Goal: Task Accomplishment & Management: Manage account settings

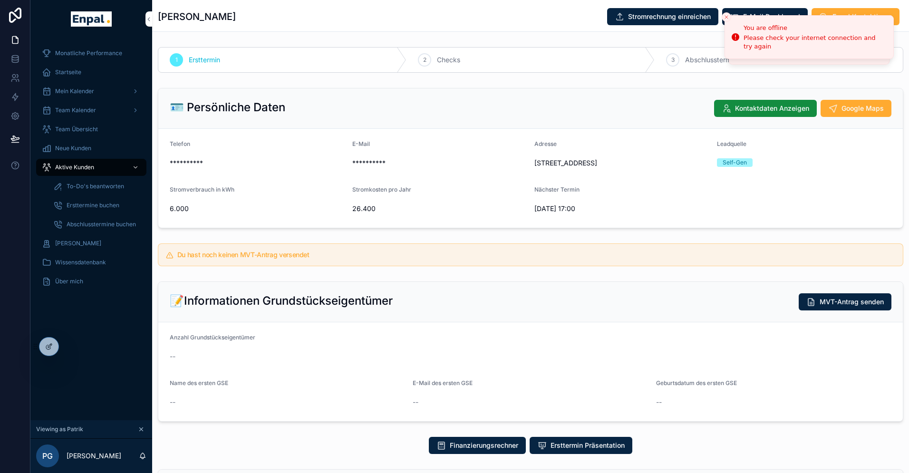
scroll to position [32, 0]
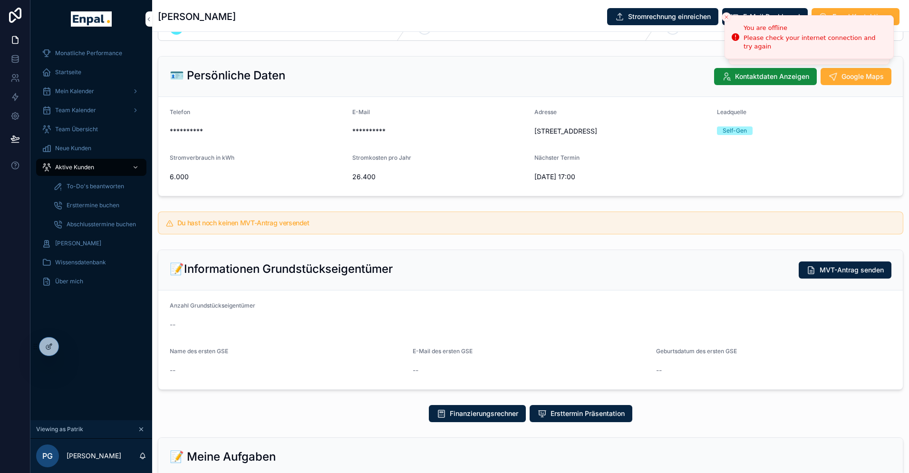
click at [0, 0] on icon at bounding box center [0, 0] width 0 height 0
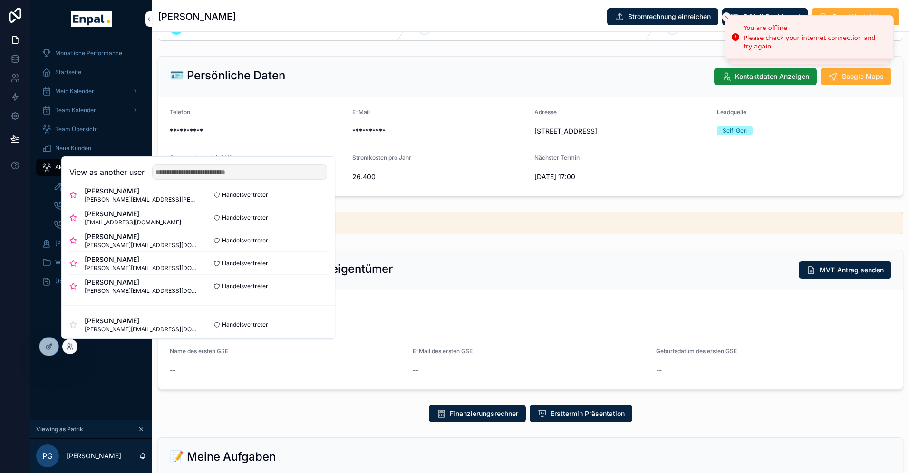
scroll to position [221, 0]
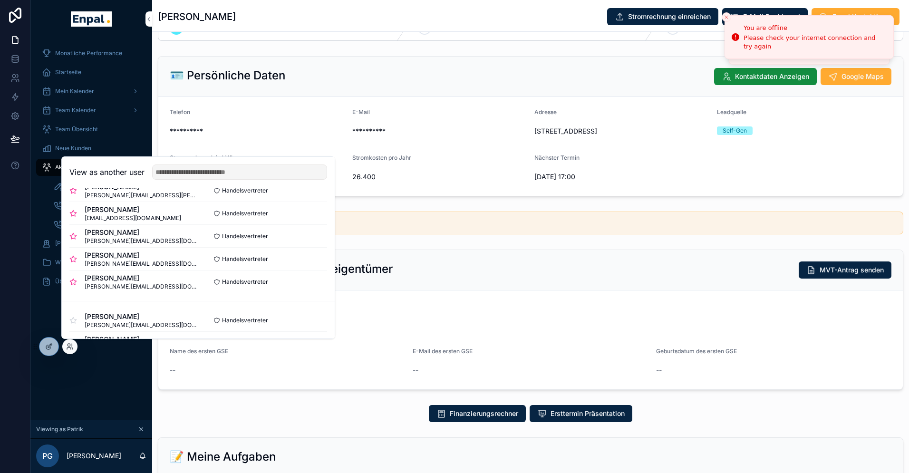
click at [0, 0] on button "Select" at bounding box center [0, 0] width 0 height 0
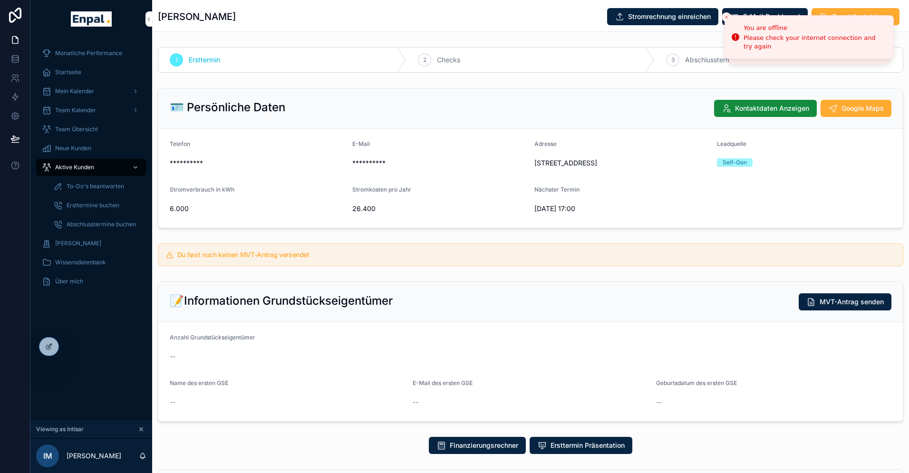
click at [77, 167] on span "Aktive Kunden" at bounding box center [74, 168] width 39 height 8
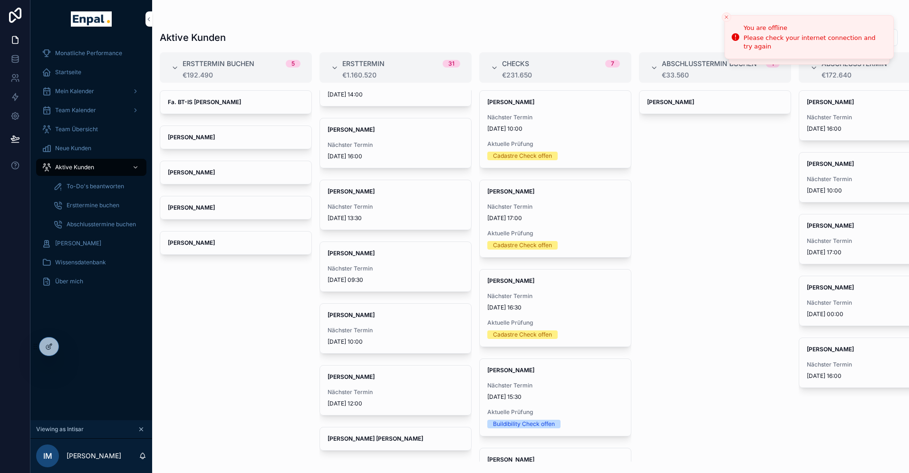
scroll to position [599, 0]
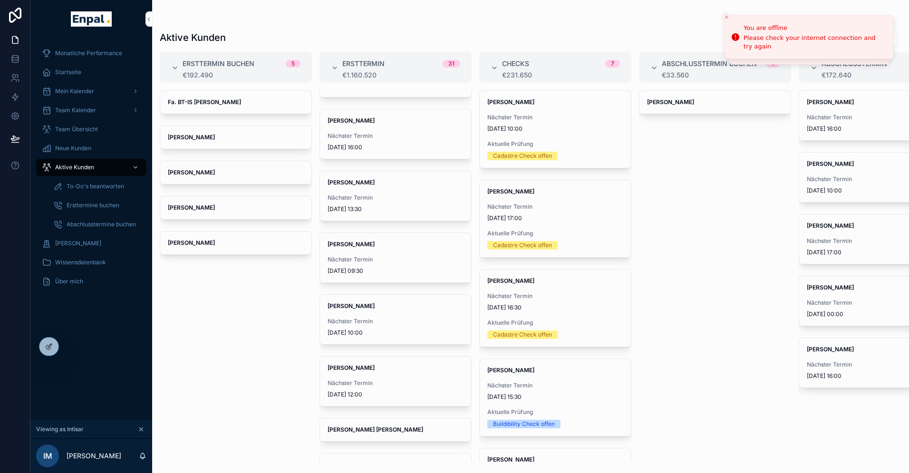
click at [346, 326] on div "Nächster Termin 6.10.2025 10:00" at bounding box center [395, 326] width 136 height 19
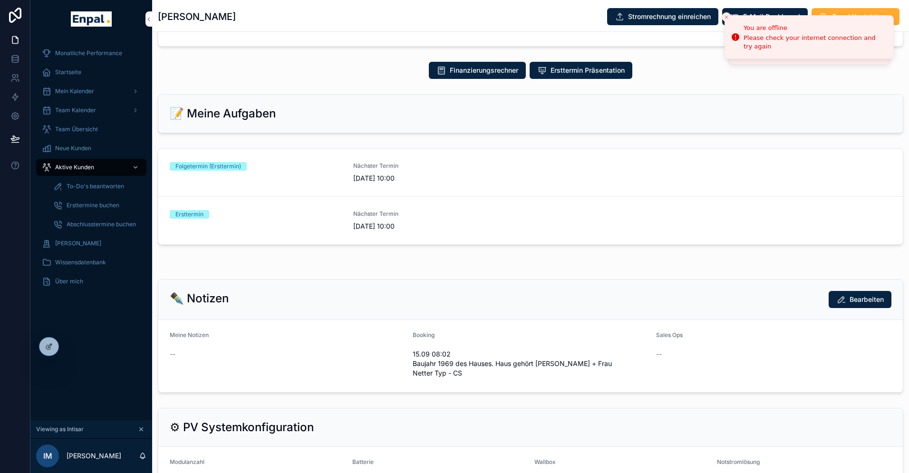
scroll to position [409, 0]
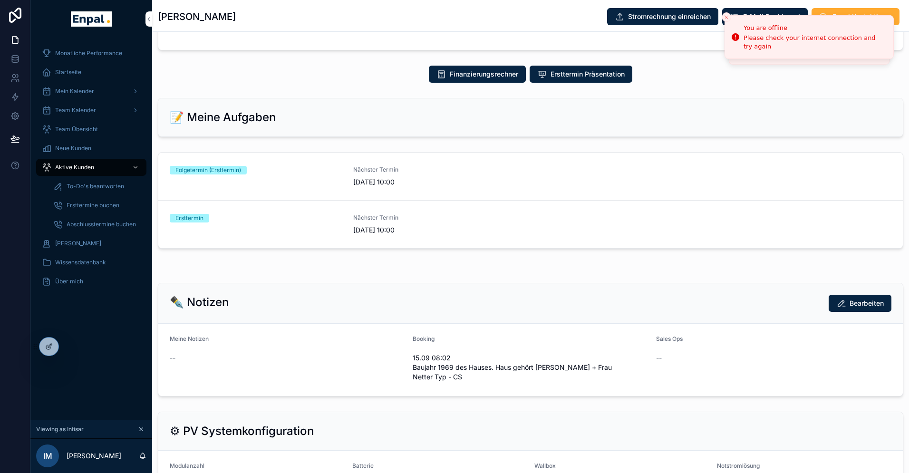
click at [437, 198] on link "Folgetermin (Ersttermin) Nächster Termin 6.10.2025 10:00" at bounding box center [530, 177] width 744 height 48
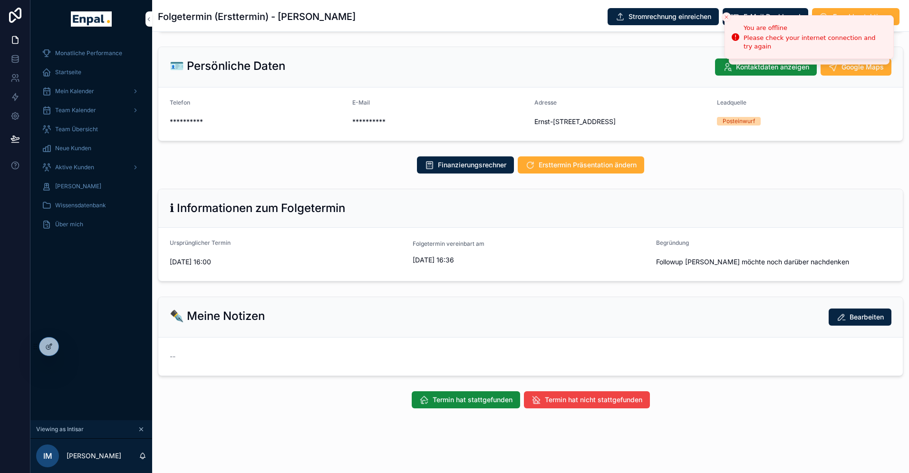
scroll to position [11, 0]
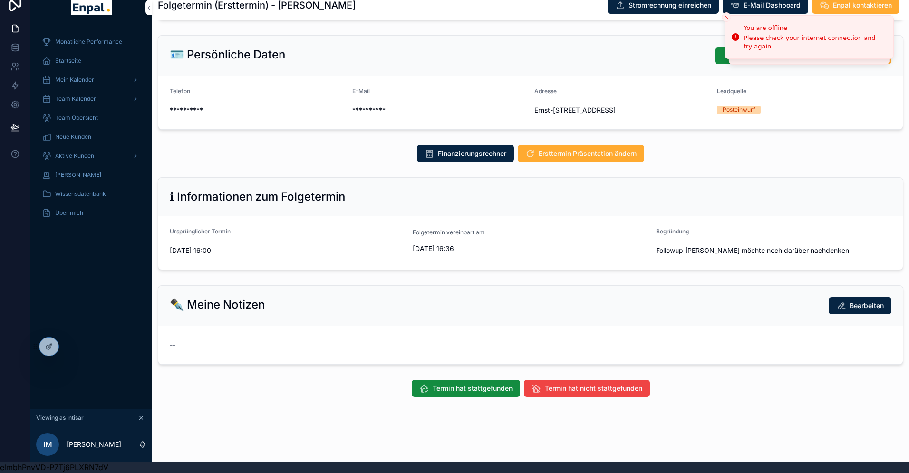
click at [462, 389] on span "Termin hat stattgefunden" at bounding box center [473, 389] width 80 height 10
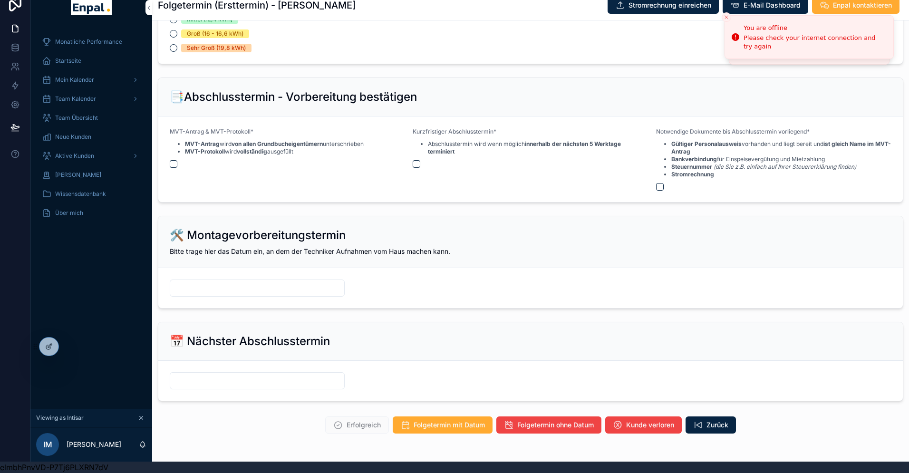
scroll to position [1172, 0]
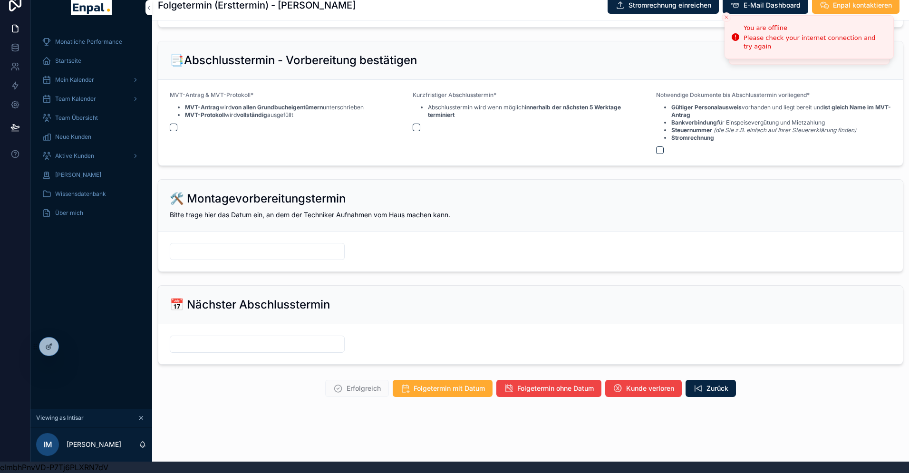
click at [650, 389] on span "Kunde verloren" at bounding box center [650, 389] width 48 height 10
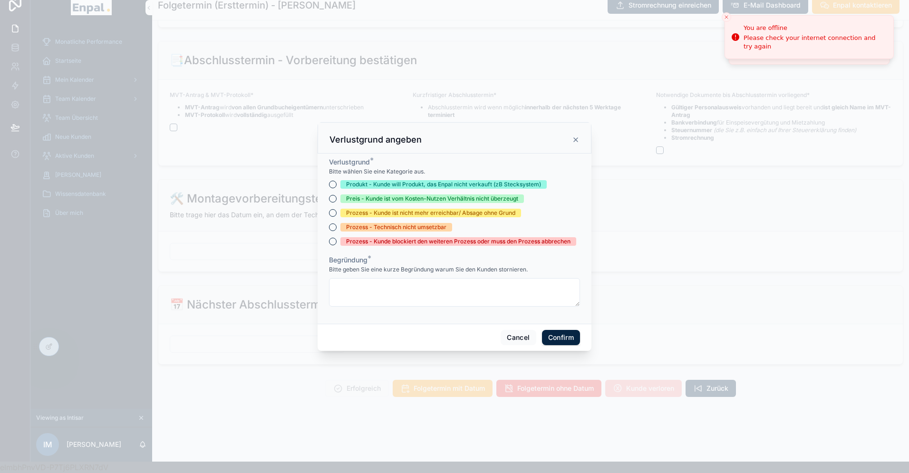
click at [397, 241] on div "Prozess - Kunde blockiert den weiteren Prozess oder muss den Prozess abbrechen" at bounding box center [458, 241] width 224 height 9
click at [337, 241] on button "Prozess - Kunde blockiert den weiteren Prozess oder muss den Prozess abbrechen" at bounding box center [333, 242] width 8 height 8
click at [368, 291] on textarea at bounding box center [454, 292] width 251 height 29
paste textarea "**********"
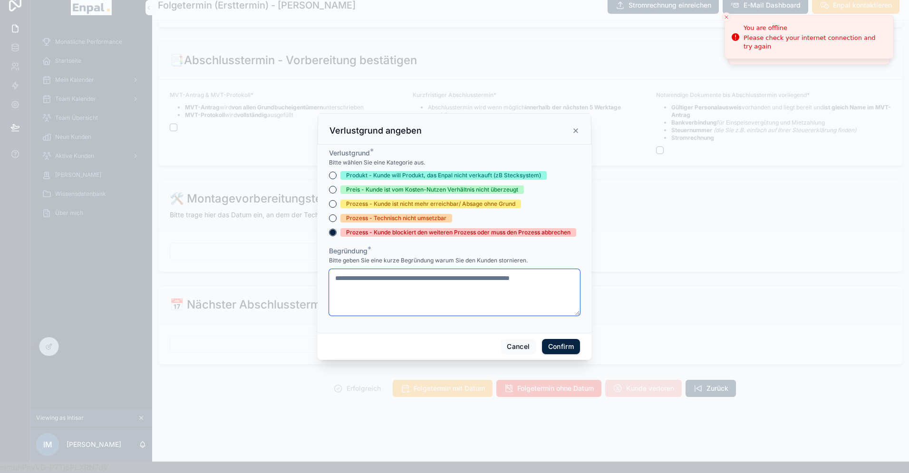
type textarea "**********"
click at [561, 345] on button "Confirm" at bounding box center [561, 346] width 38 height 15
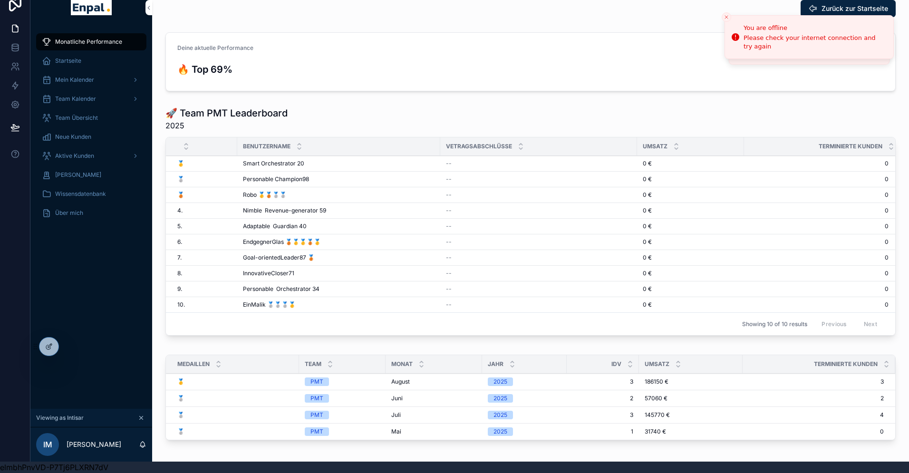
click at [0, 0] on icon at bounding box center [0, 0] width 0 height 0
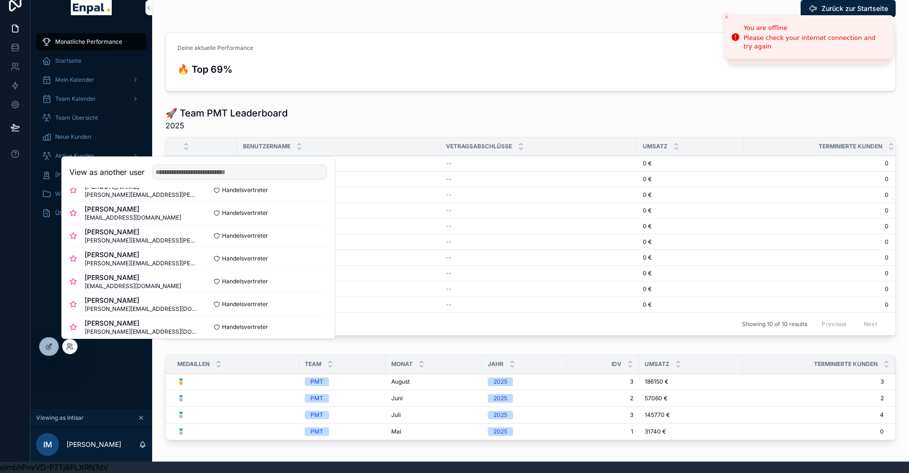
scroll to position [154, 0]
click at [0, 0] on button "Select" at bounding box center [0, 0] width 0 height 0
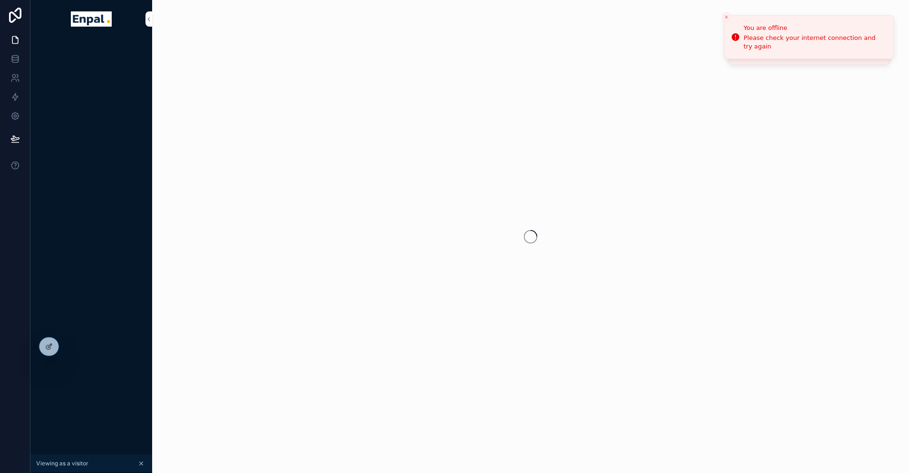
scroll to position [11, 0]
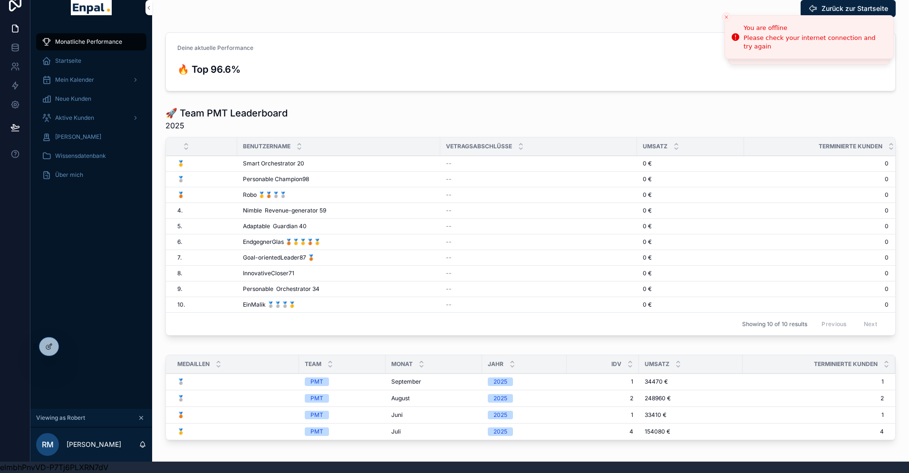
click at [90, 116] on span "Aktive Kunden" at bounding box center [74, 118] width 39 height 8
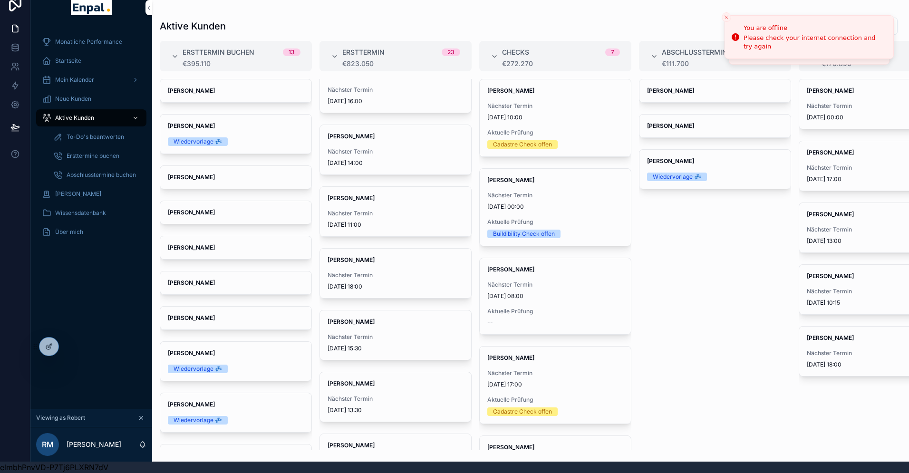
scroll to position [1046, 0]
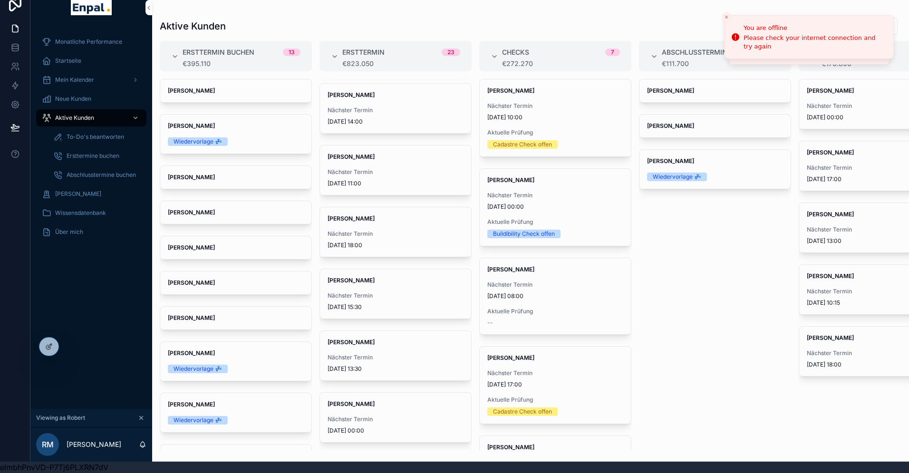
click at [351, 342] on strong "[PERSON_NAME]" at bounding box center [350, 341] width 47 height 7
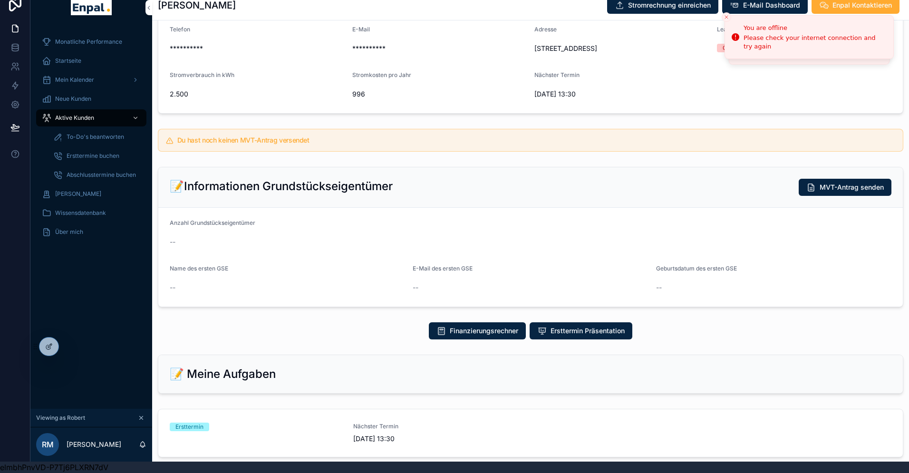
scroll to position [104, 0]
